Goal: Register for event/course

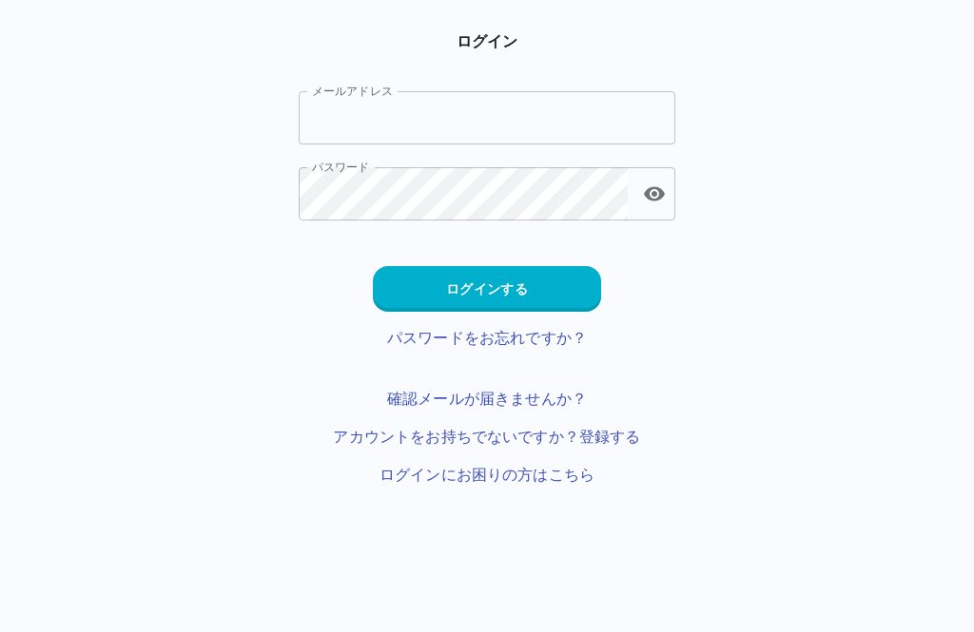
click at [588, 105] on input "メールアドレス" at bounding box center [487, 117] width 377 height 53
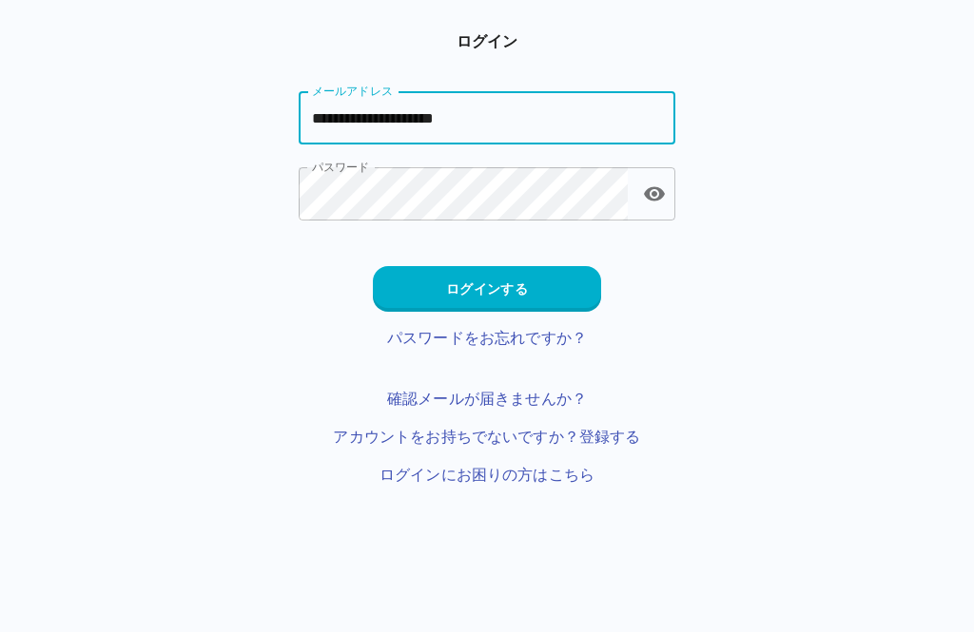
type input "**********"
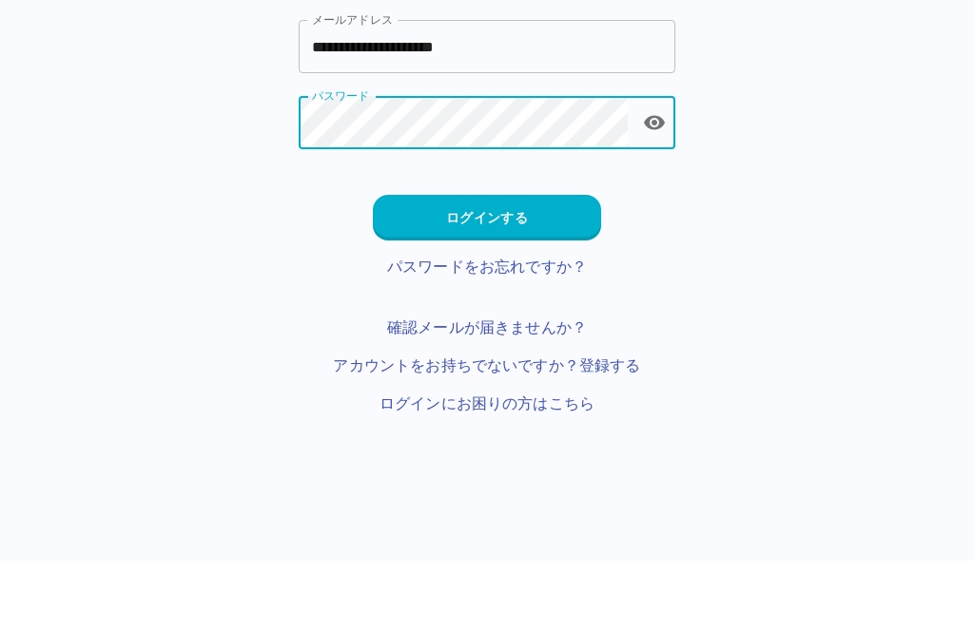
click at [671, 175] on button "toggle password visibility" at bounding box center [654, 194] width 38 height 38
click at [562, 266] on button "ログインする" at bounding box center [487, 289] width 228 height 46
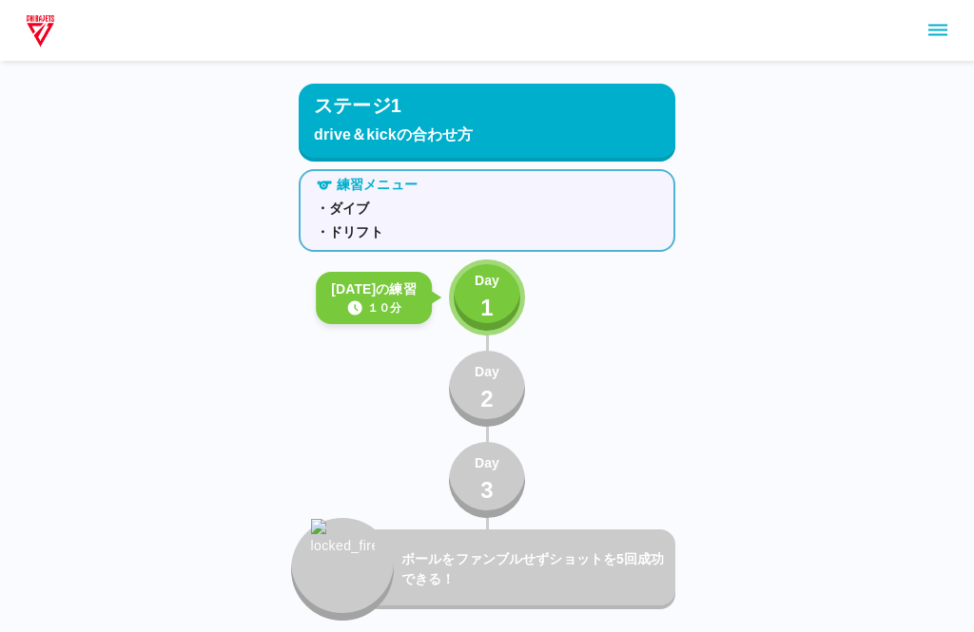
click at [938, 34] on icon "sidemenu" at bounding box center [937, 30] width 19 height 11
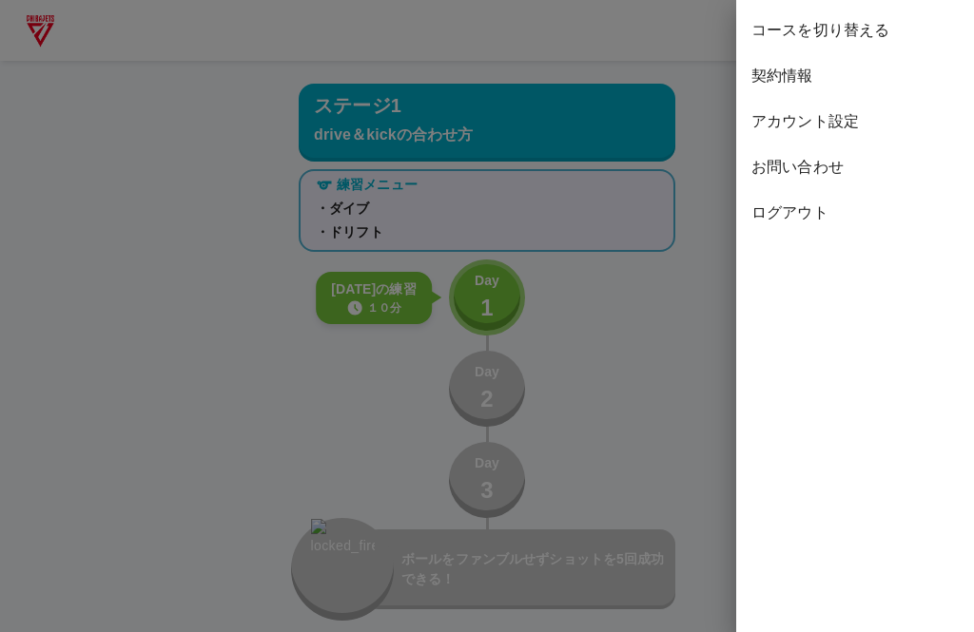
click at [666, 393] on div at bounding box center [487, 316] width 974 height 632
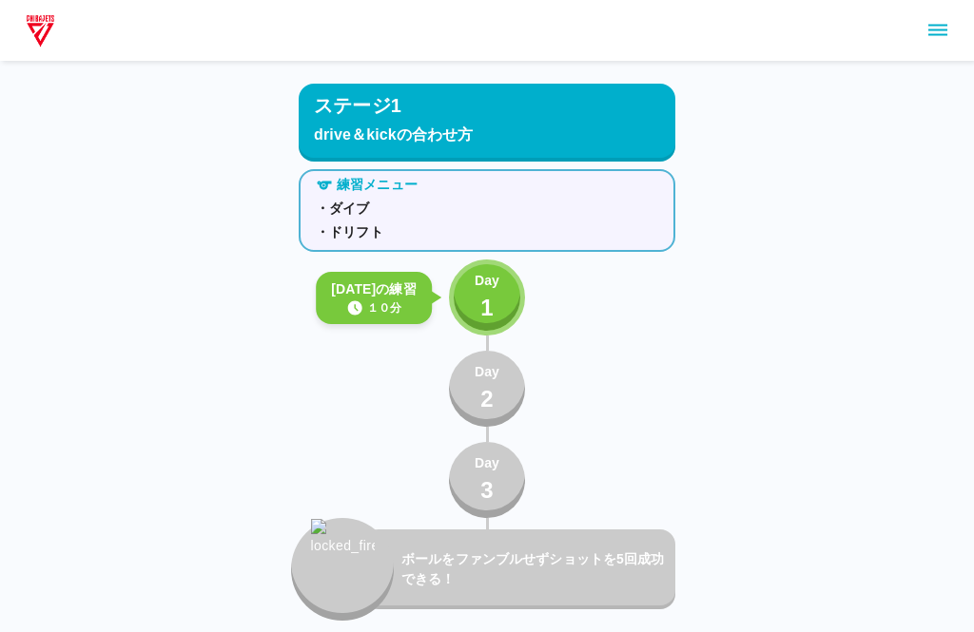
click at [483, 301] on p "1" at bounding box center [486, 308] width 13 height 34
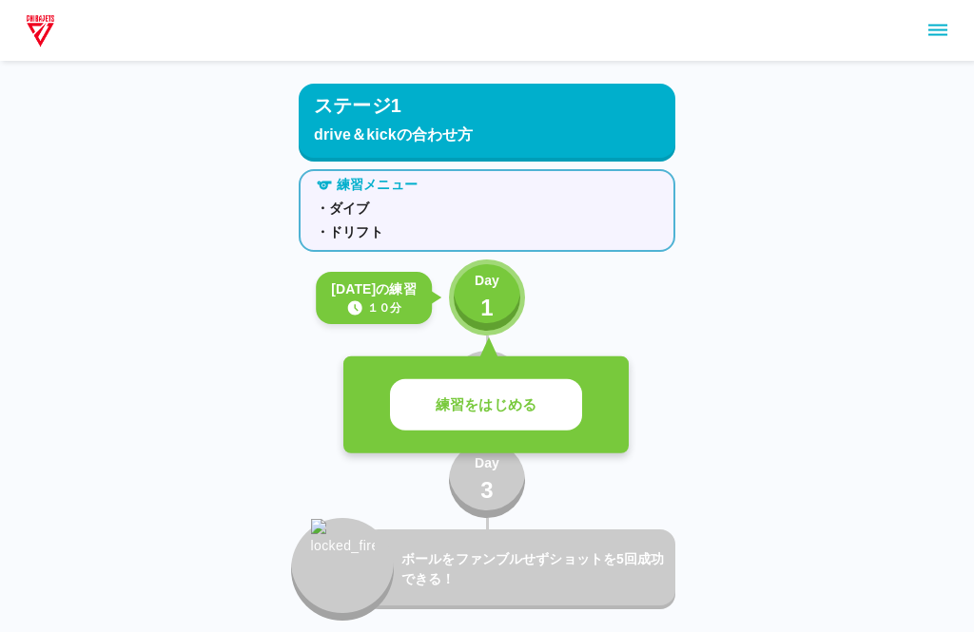
click at [533, 399] on p "練習をはじめる" at bounding box center [486, 406] width 101 height 22
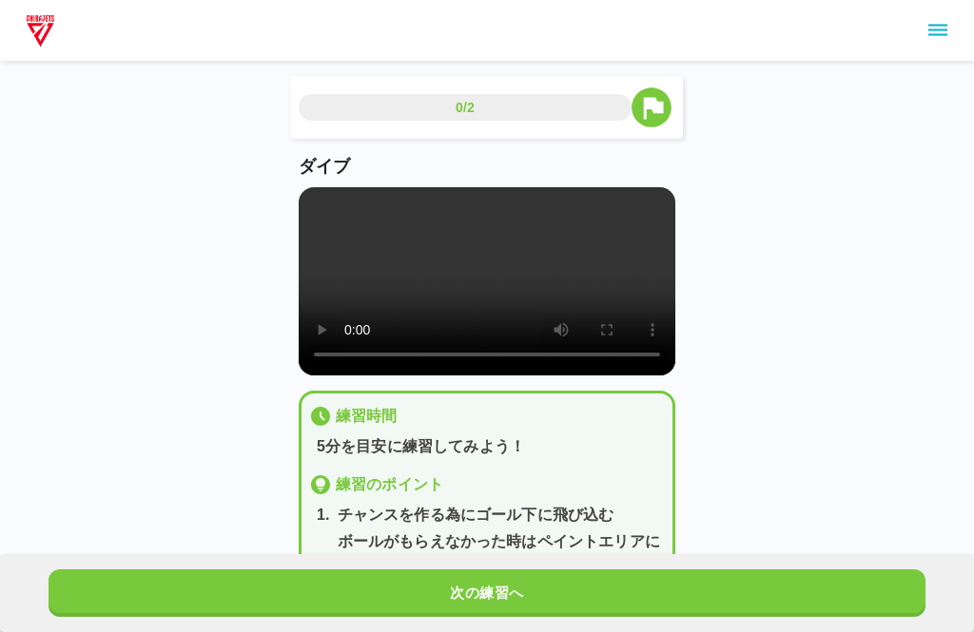
click at [499, 295] on video at bounding box center [487, 281] width 377 height 188
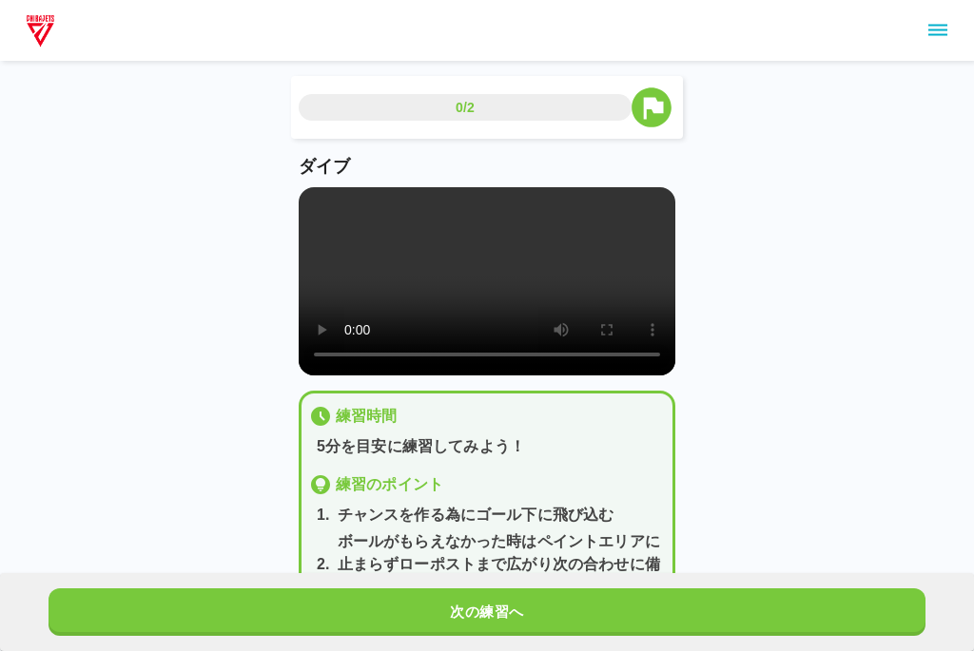
click at [320, 204] on video at bounding box center [487, 281] width 377 height 188
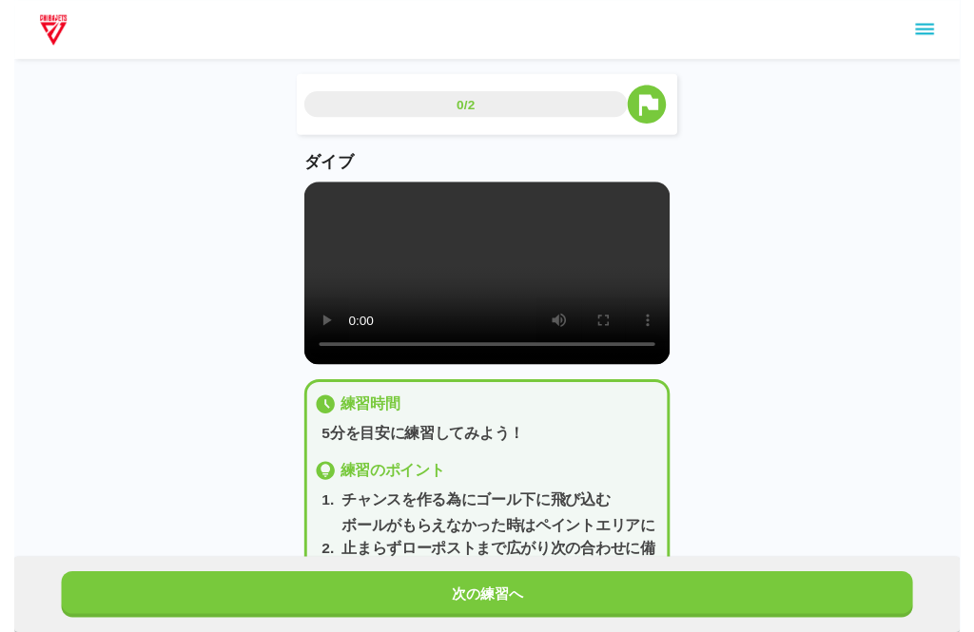
scroll to position [19, 0]
